Goal: Check status: Check status

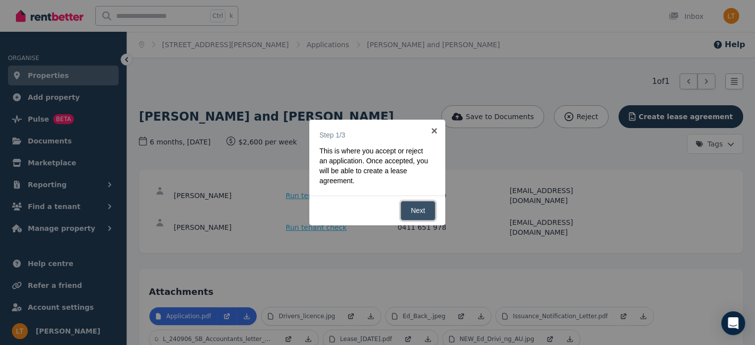
click at [413, 209] on link "Next" at bounding box center [418, 210] width 35 height 19
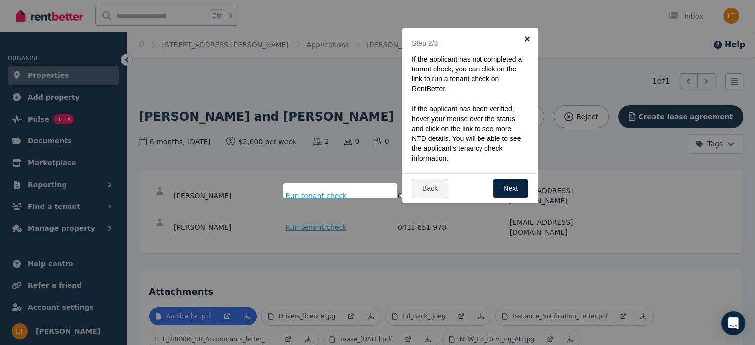
click at [527, 39] on link "×" at bounding box center [527, 39] width 22 height 22
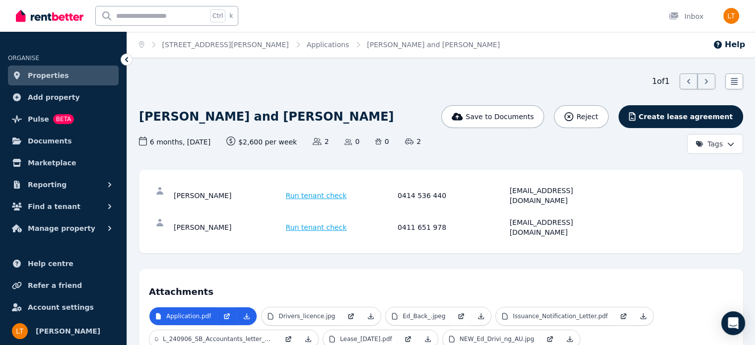
scroll to position [163, 0]
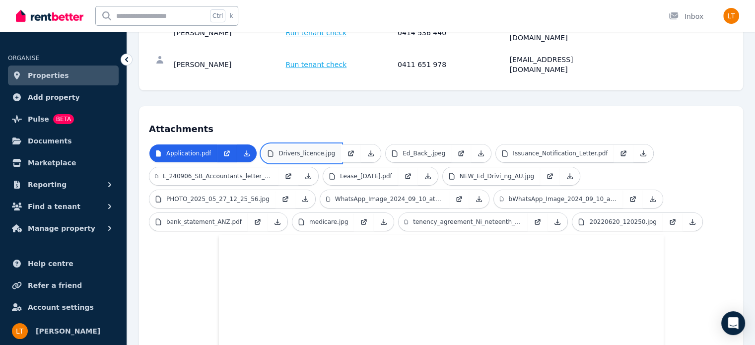
click at [300, 149] on p "Drivers_licence.jpg" at bounding box center [306, 153] width 57 height 8
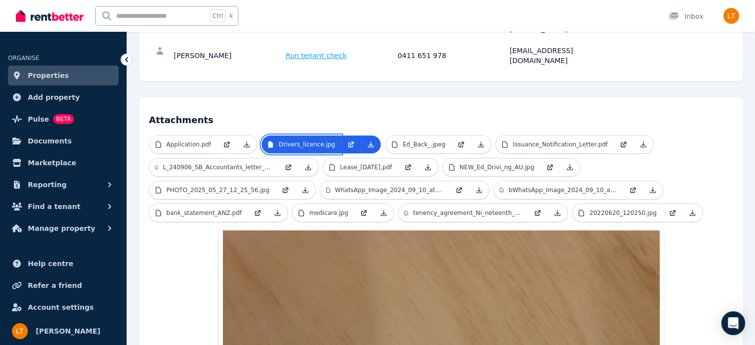
scroll to position [171, 0]
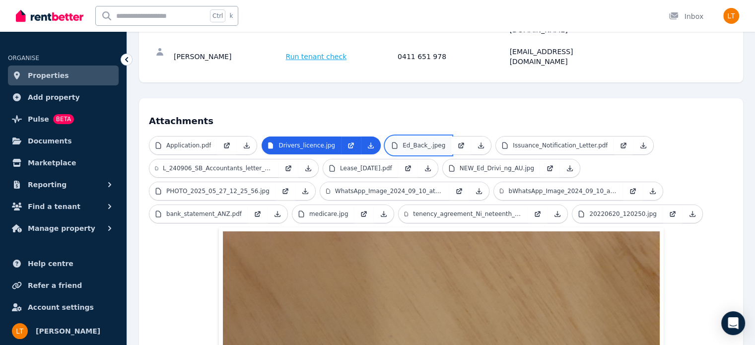
click at [419, 141] on p "Ed_Back_.jpeg" at bounding box center [424, 145] width 43 height 8
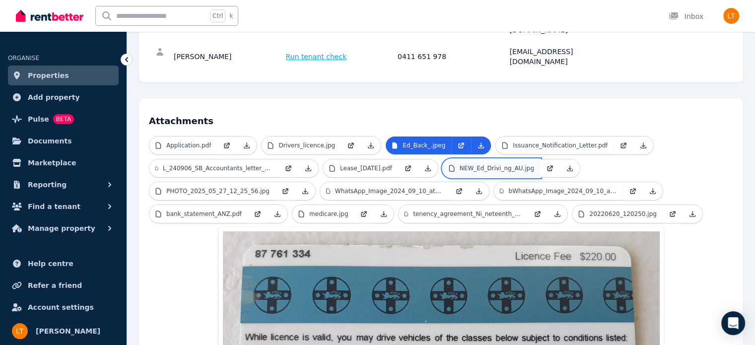
click at [481, 164] on p "NEW_Ed_Drivi_ng_AU.jpg" at bounding box center [497, 168] width 74 height 8
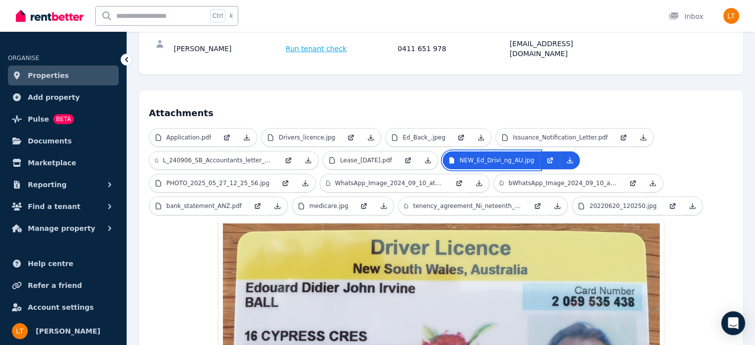
scroll to position [176, 0]
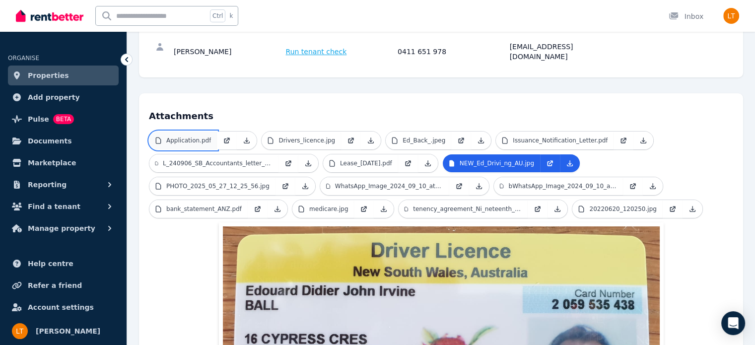
click at [198, 137] on p "Application.pdf" at bounding box center [188, 141] width 45 height 8
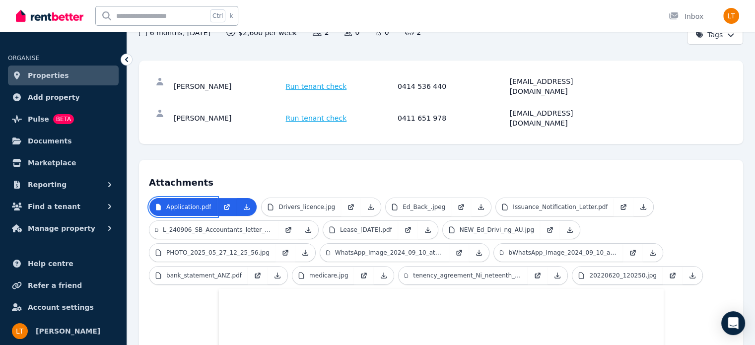
scroll to position [0, 0]
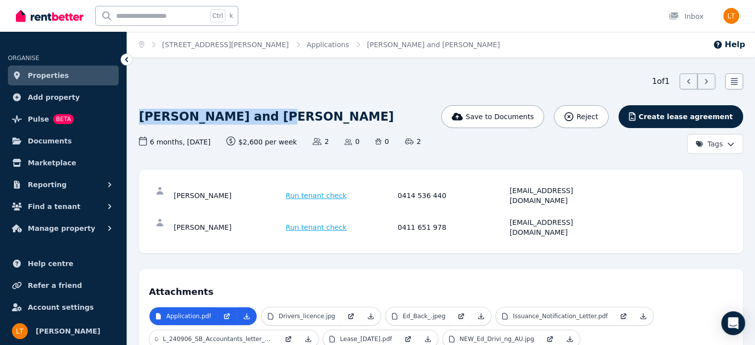
drag, startPoint x: 251, startPoint y: 117, endPoint x: 138, endPoint y: 110, distance: 112.9
copy h1 "[PERSON_NAME] and [PERSON_NAME]"
click at [298, 191] on span "Run tenant check" at bounding box center [316, 196] width 61 height 10
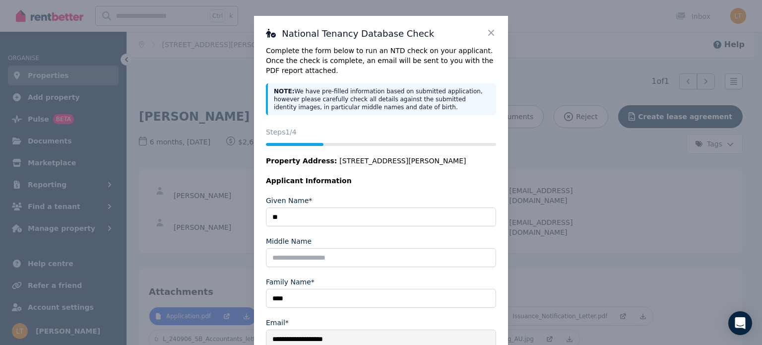
click at [488, 33] on icon at bounding box center [491, 33] width 6 height 6
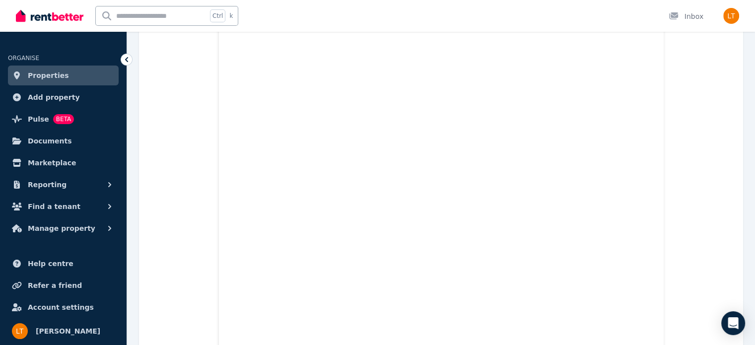
scroll to position [2130, 0]
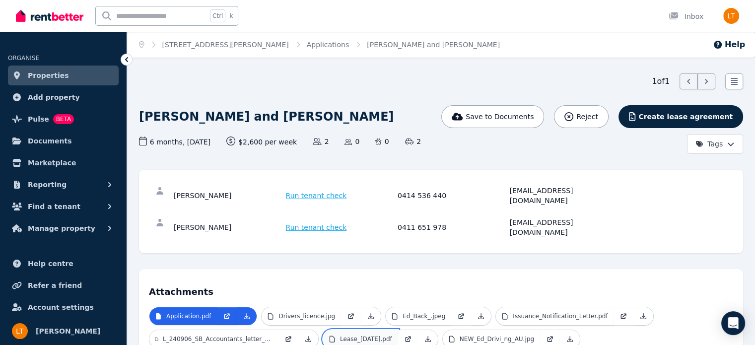
click at [351, 335] on p "Lease_[DATE].pdf" at bounding box center [366, 339] width 52 height 8
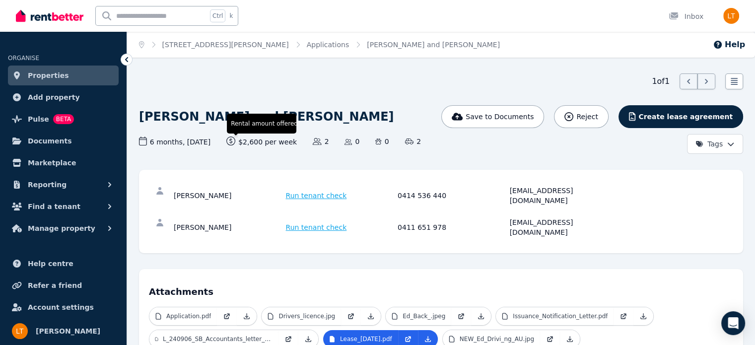
click at [235, 140] on icon at bounding box center [230, 141] width 9 height 9
click at [256, 140] on span "$2,600 per week Rental amount offered" at bounding box center [261, 142] width 70 height 10
click at [258, 142] on span "$2,600 per week Rental amount offered" at bounding box center [261, 142] width 70 height 10
click at [258, 141] on span "$2,600 per week Rental amount offered" at bounding box center [261, 142] width 70 height 10
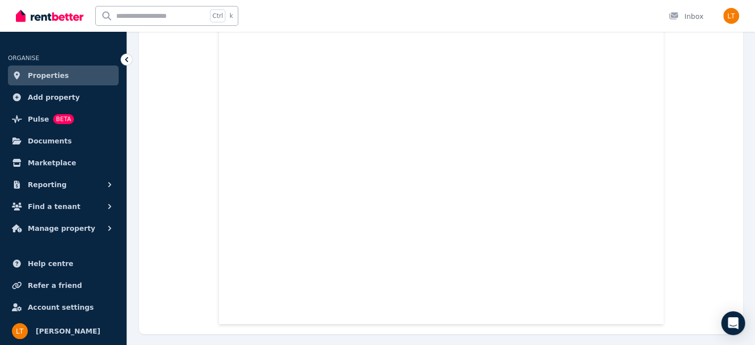
scroll to position [7793, 0]
